Goal: Complete application form

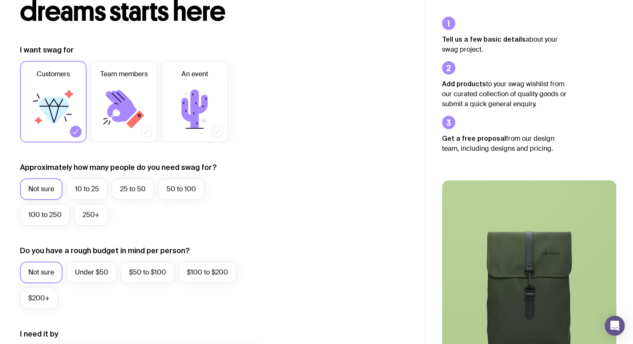
scroll to position [83, 0]
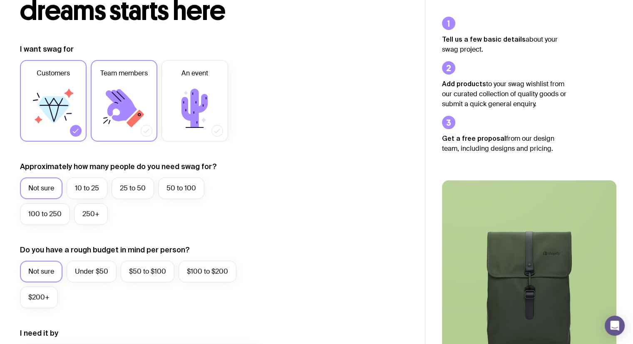
click at [108, 106] on icon at bounding box center [124, 108] width 50 height 50
click at [0, 0] on input "Team members" at bounding box center [0, 0] width 0 height 0
click at [136, 193] on label "25 to 50" at bounding box center [133, 188] width 42 height 22
click at [0, 0] on input "25 to 50" at bounding box center [0, 0] width 0 height 0
click at [175, 198] on label "50 to 100" at bounding box center [181, 188] width 46 height 22
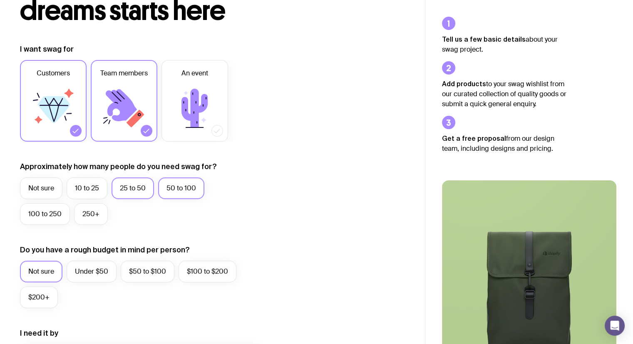
click at [0, 0] on input "50 to 100" at bounding box center [0, 0] width 0 height 0
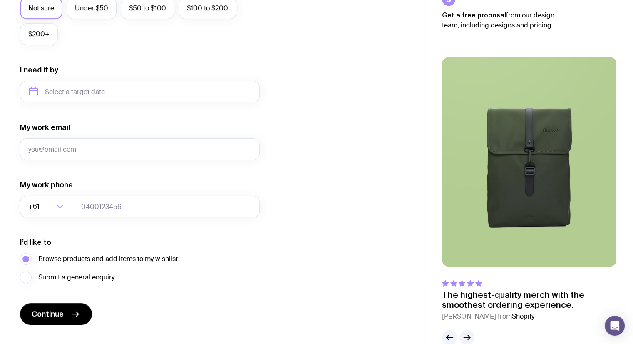
scroll to position [364, 0]
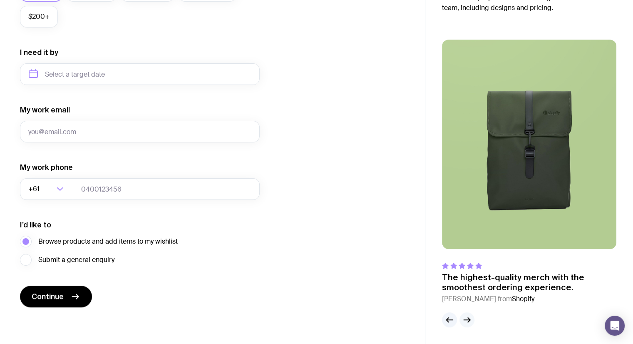
click at [465, 320] on icon "button" at bounding box center [467, 320] width 10 height 10
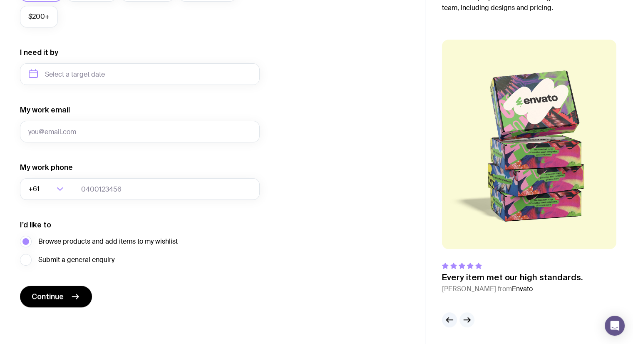
click at [465, 320] on icon "button" at bounding box center [467, 320] width 10 height 10
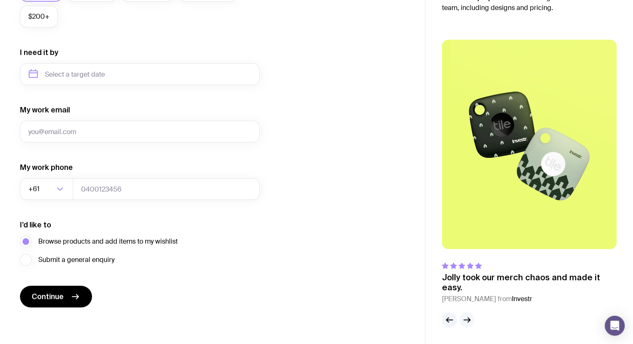
click at [465, 320] on icon "button" at bounding box center [467, 320] width 10 height 10
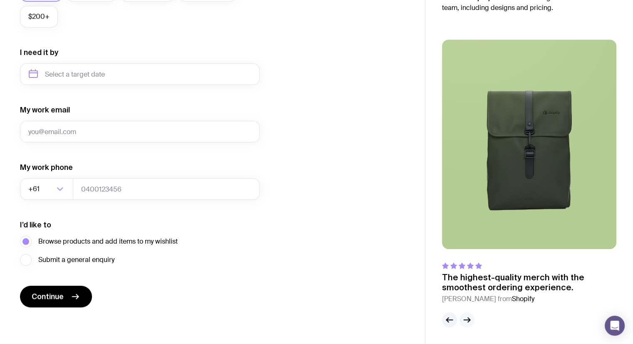
click at [465, 320] on icon "button" at bounding box center [467, 320] width 10 height 10
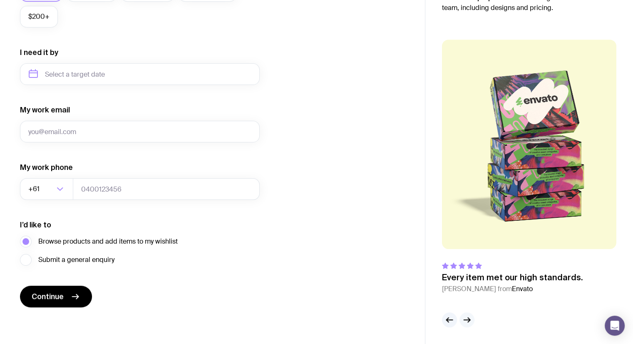
click at [465, 320] on icon "button" at bounding box center [467, 320] width 10 height 10
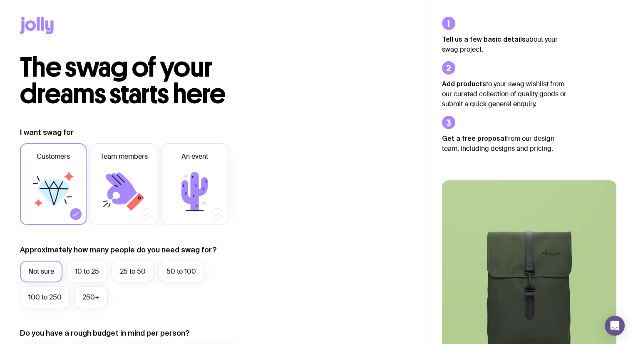
click at [40, 19] on icon at bounding box center [37, 25] width 34 height 17
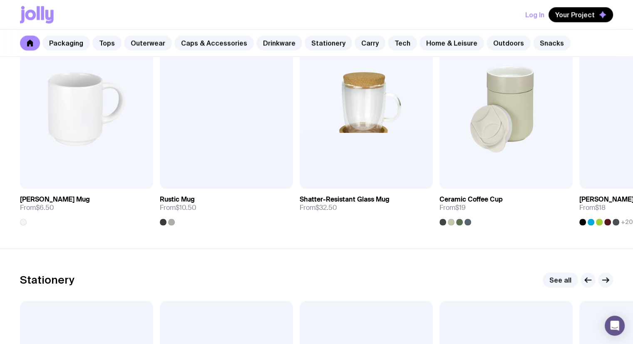
scroll to position [1332, 0]
